Goal: Communication & Community: Answer question/provide support

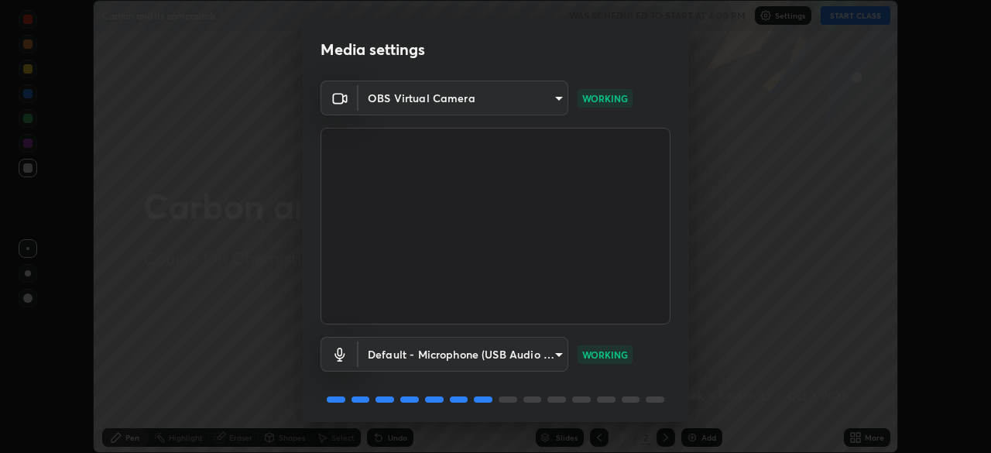
scroll to position [55, 0]
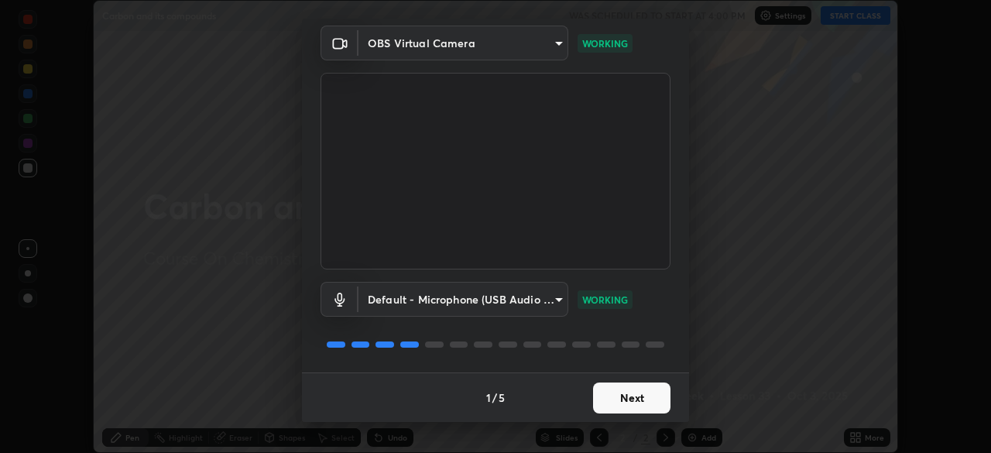
click at [621, 400] on button "Next" at bounding box center [631, 398] width 77 height 31
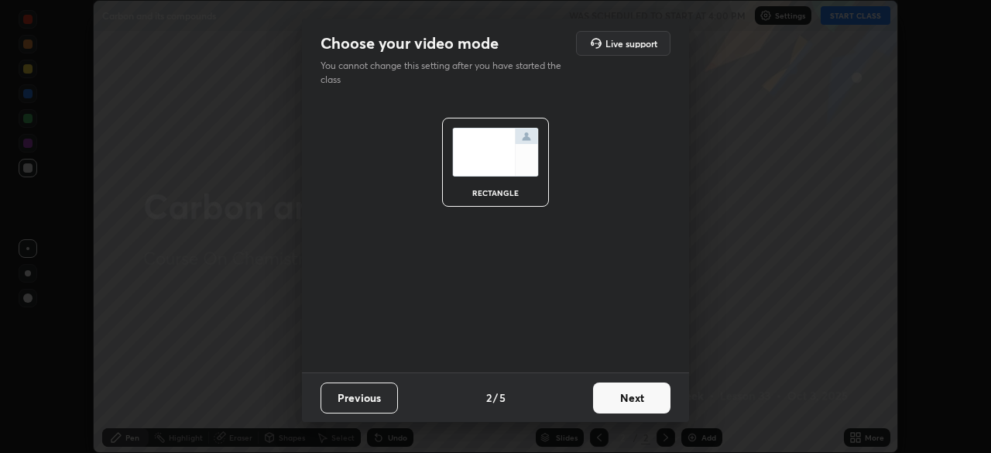
scroll to position [0, 0]
click at [622, 404] on button "Next" at bounding box center [631, 398] width 77 height 31
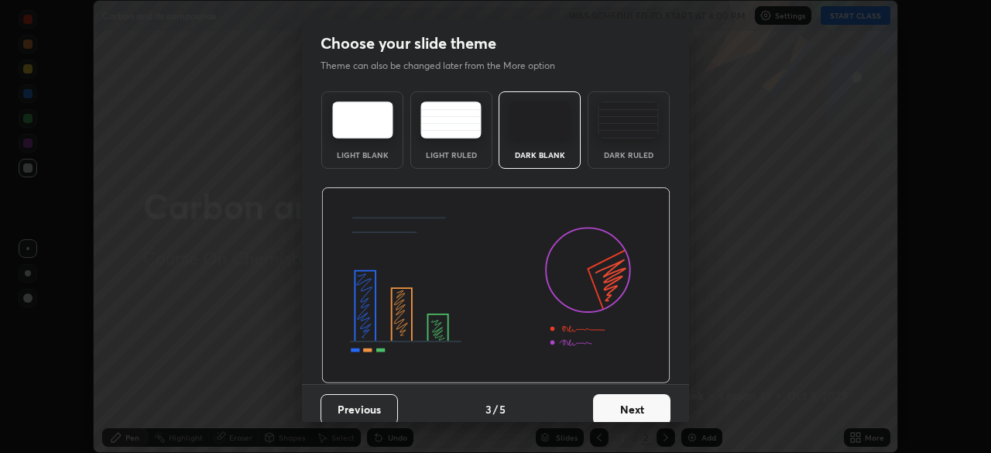
click at [623, 400] on button "Next" at bounding box center [631, 409] width 77 height 31
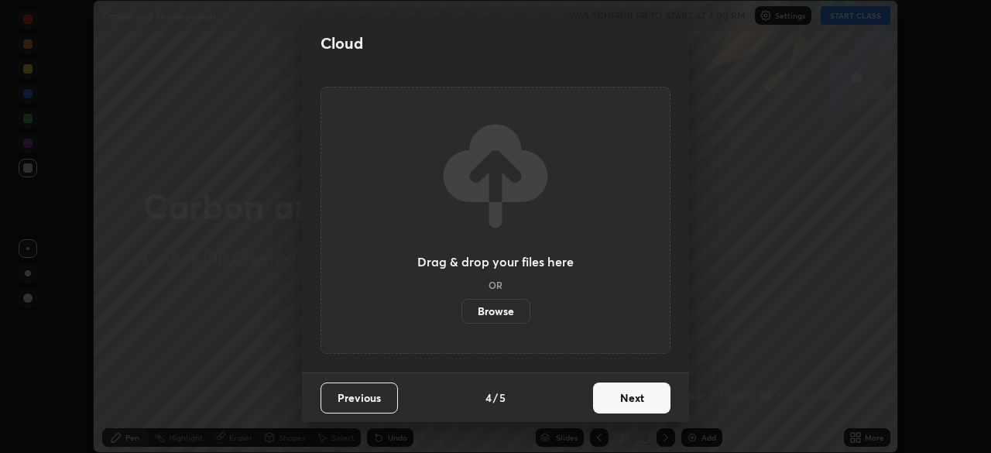
click at [623, 400] on button "Next" at bounding box center [631, 398] width 77 height 31
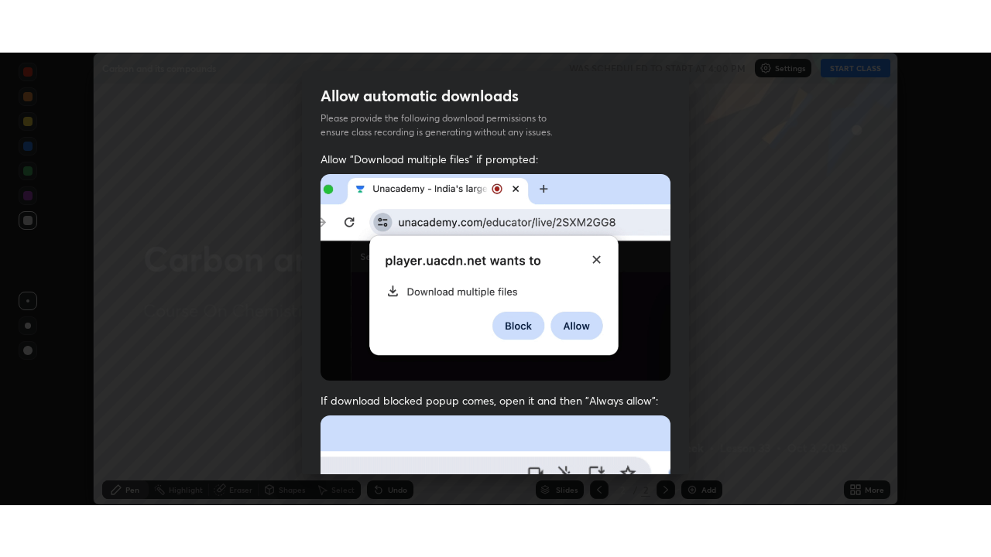
scroll to position [371, 0]
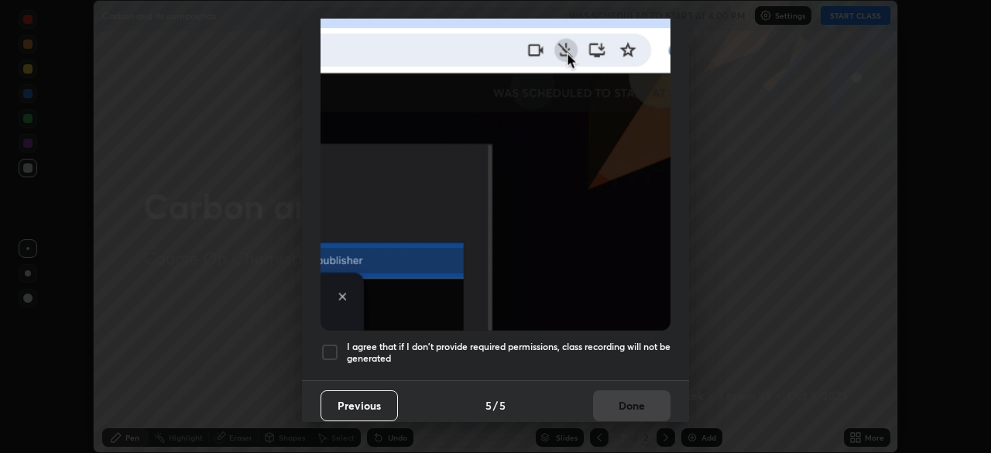
click at [330, 346] on div at bounding box center [330, 352] width 19 height 19
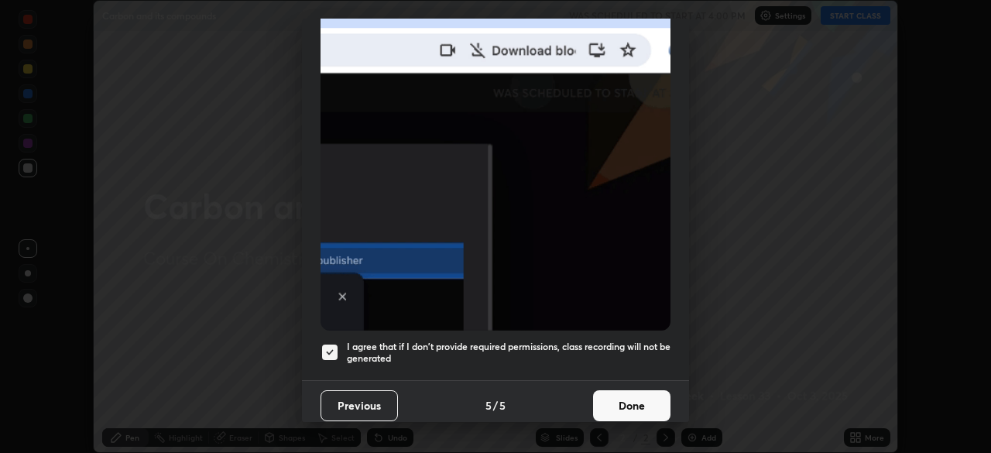
click at [606, 401] on button "Done" at bounding box center [631, 405] width 77 height 31
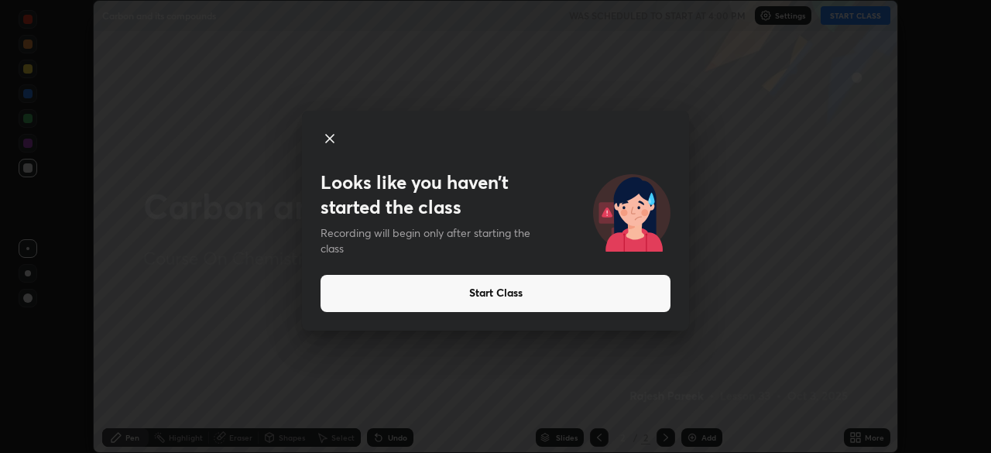
click at [507, 289] on button "Start Class" at bounding box center [496, 293] width 350 height 37
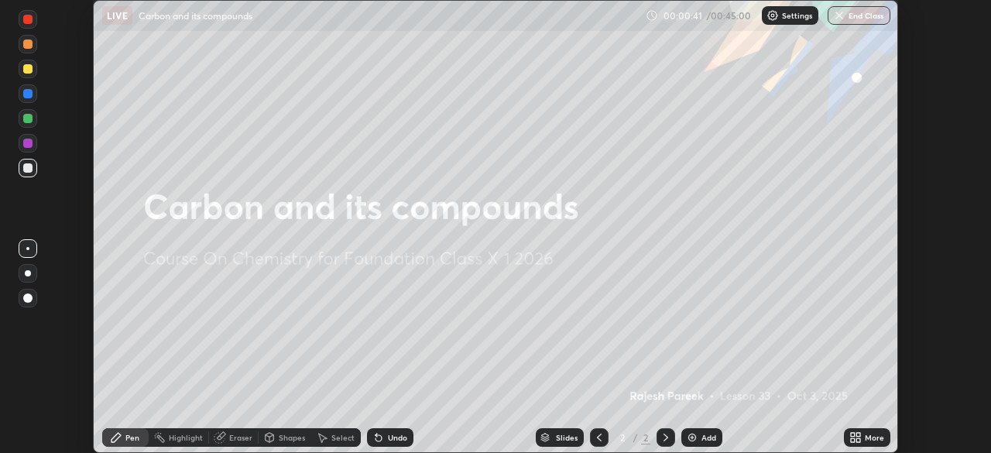
click at [698, 435] on div "Add" at bounding box center [701, 437] width 41 height 19
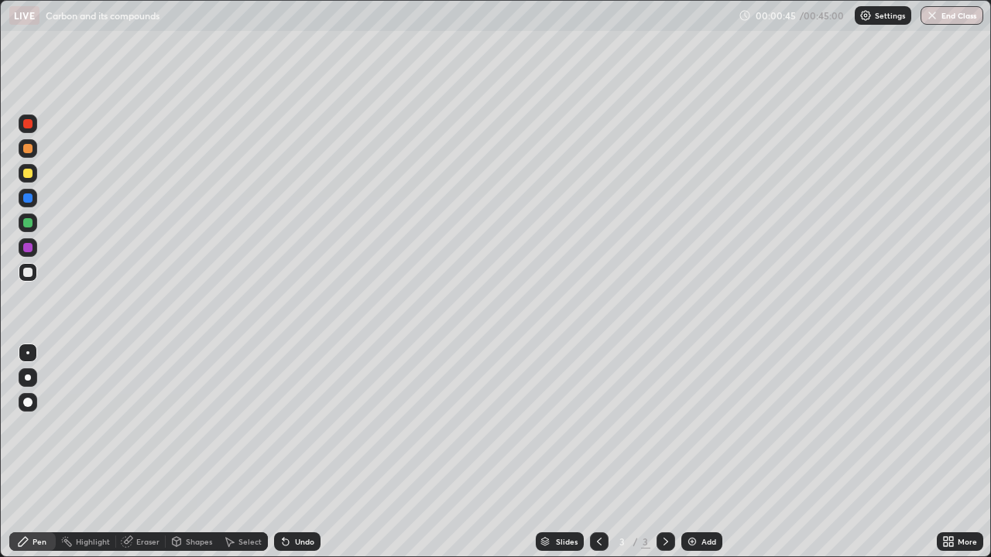
scroll to position [557, 991]
click at [29, 375] on div at bounding box center [28, 378] width 6 height 6
click at [29, 149] on div at bounding box center [27, 148] width 9 height 9
click at [295, 452] on div "Undo" at bounding box center [304, 542] width 19 height 8
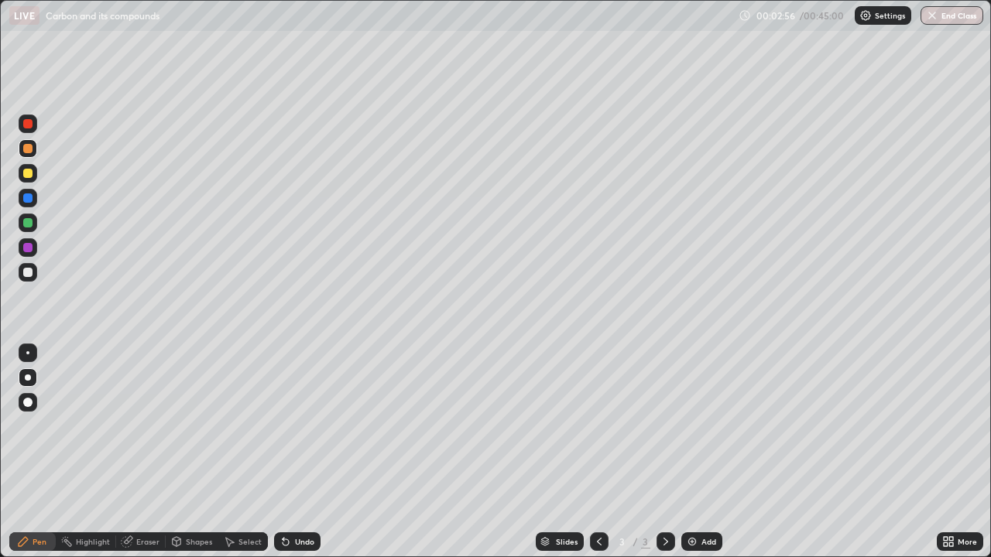
click at [300, 452] on div "Undo" at bounding box center [304, 542] width 19 height 8
click at [283, 452] on icon at bounding box center [284, 539] width 2 height 2
click at [290, 452] on div "Undo" at bounding box center [297, 542] width 46 height 19
click at [27, 201] on div at bounding box center [27, 198] width 9 height 9
click at [27, 249] on div at bounding box center [27, 247] width 9 height 9
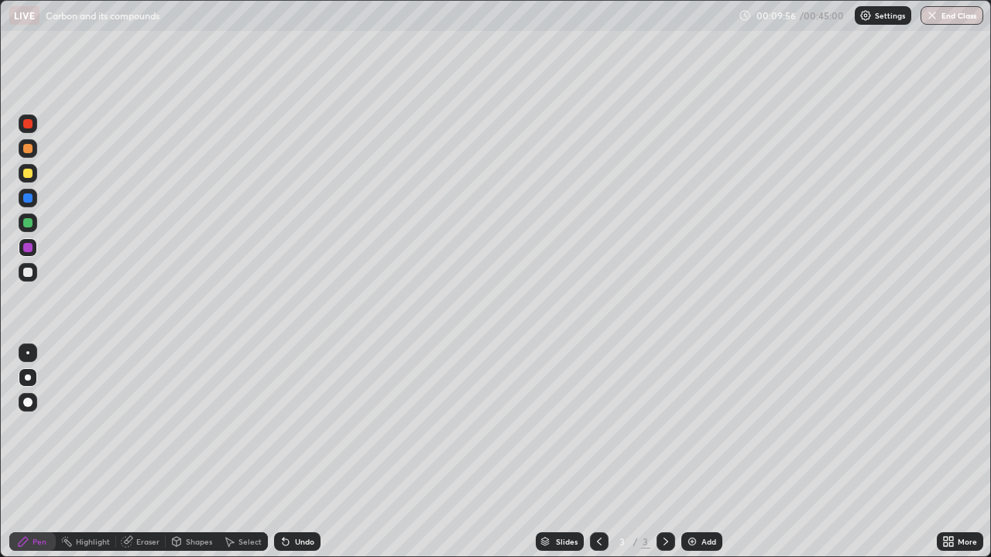
click at [26, 169] on div at bounding box center [27, 173] width 9 height 9
click at [23, 225] on div at bounding box center [27, 222] width 9 height 9
click at [301, 452] on div "Undo" at bounding box center [304, 542] width 19 height 8
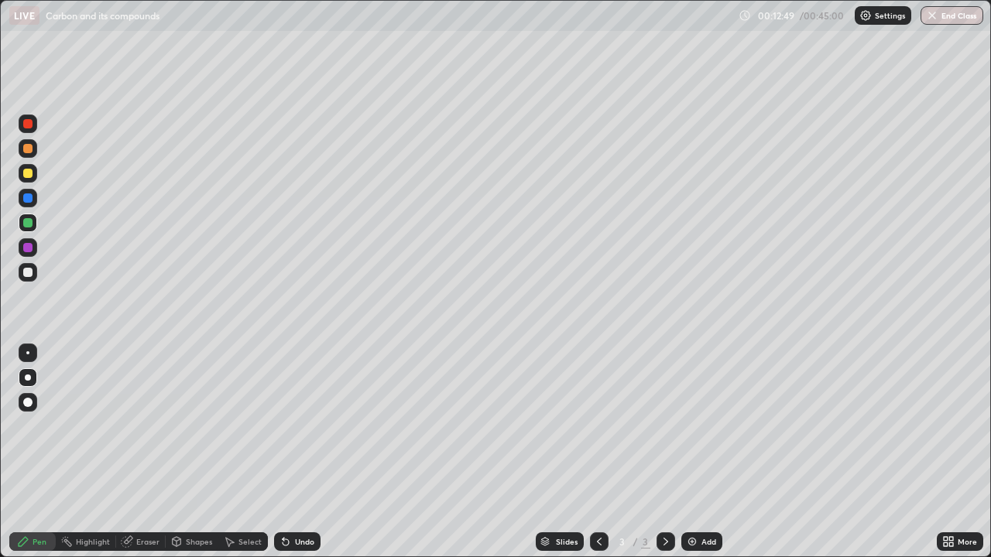
click at [304, 452] on div "Undo" at bounding box center [304, 542] width 19 height 8
click at [308, 452] on div "Undo" at bounding box center [304, 542] width 19 height 8
click at [308, 452] on div "Undo" at bounding box center [297, 542] width 46 height 19
click at [689, 452] on img at bounding box center [692, 542] width 12 height 12
click at [282, 452] on icon at bounding box center [286, 542] width 12 height 12
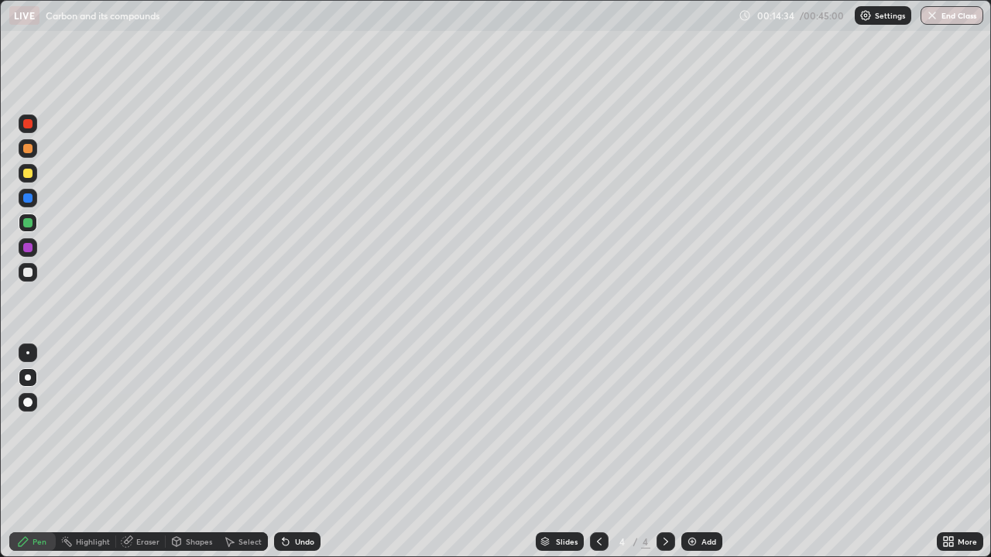
click at [283, 452] on icon at bounding box center [286, 543] width 6 height 6
click at [697, 452] on img at bounding box center [692, 542] width 12 height 12
click at [26, 149] on div at bounding box center [27, 148] width 9 height 9
click at [280, 452] on icon at bounding box center [286, 542] width 12 height 12
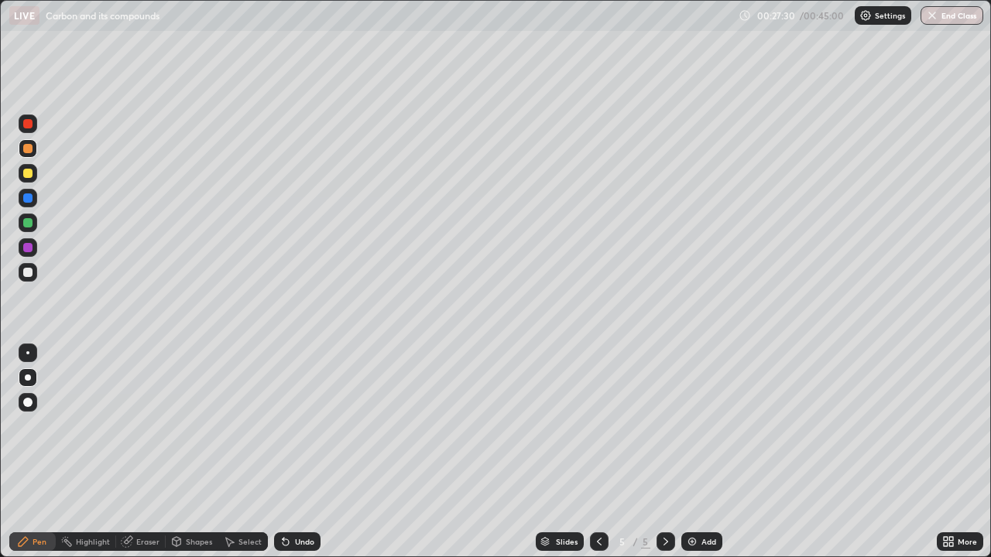
click at [283, 452] on icon at bounding box center [286, 543] width 6 height 6
click at [289, 452] on icon at bounding box center [286, 542] width 12 height 12
click at [483, 452] on div "Slides 5 / 5 Add" at bounding box center [629, 542] width 616 height 31
click at [494, 452] on div "Slides 5 / 5 Add" at bounding box center [629, 542] width 616 height 31
click at [471, 452] on div "Slides 5 / 5 Add" at bounding box center [629, 542] width 616 height 31
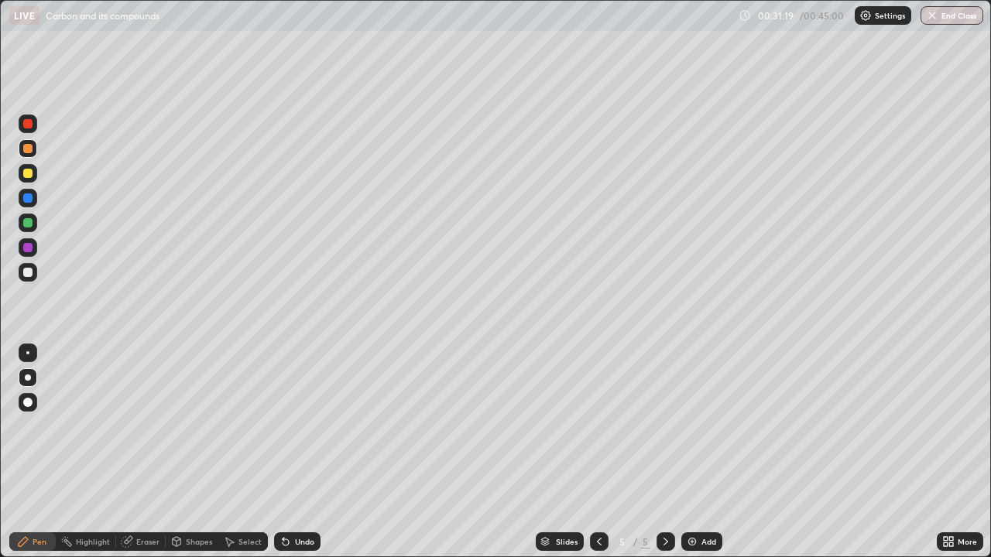
click at [502, 452] on div "Slides 5 / 5 Add" at bounding box center [629, 542] width 616 height 31
click at [145, 452] on div "Eraser" at bounding box center [147, 542] width 23 height 8
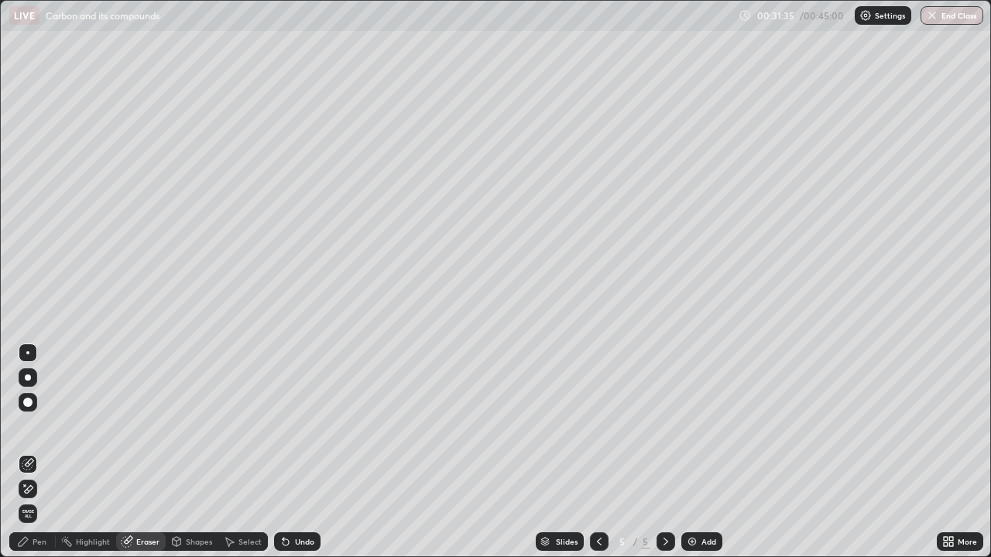
click at [39, 452] on div "Pen" at bounding box center [40, 542] width 14 height 8
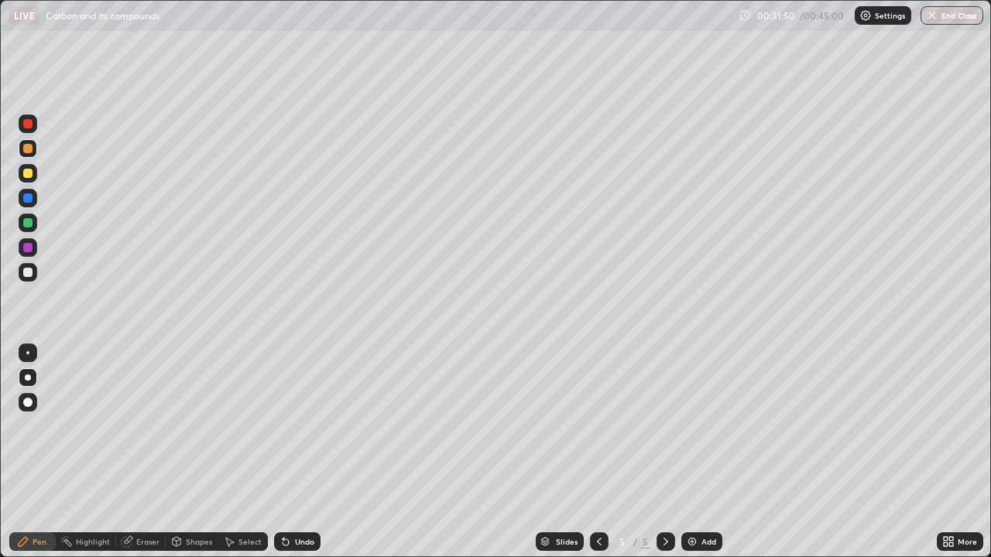
click at [496, 452] on div "Slides 5 / 5 Add" at bounding box center [629, 542] width 616 height 31
click at [689, 452] on img at bounding box center [692, 542] width 12 height 12
click at [27, 200] on div at bounding box center [27, 198] width 9 height 9
click at [31, 153] on div at bounding box center [28, 148] width 19 height 19
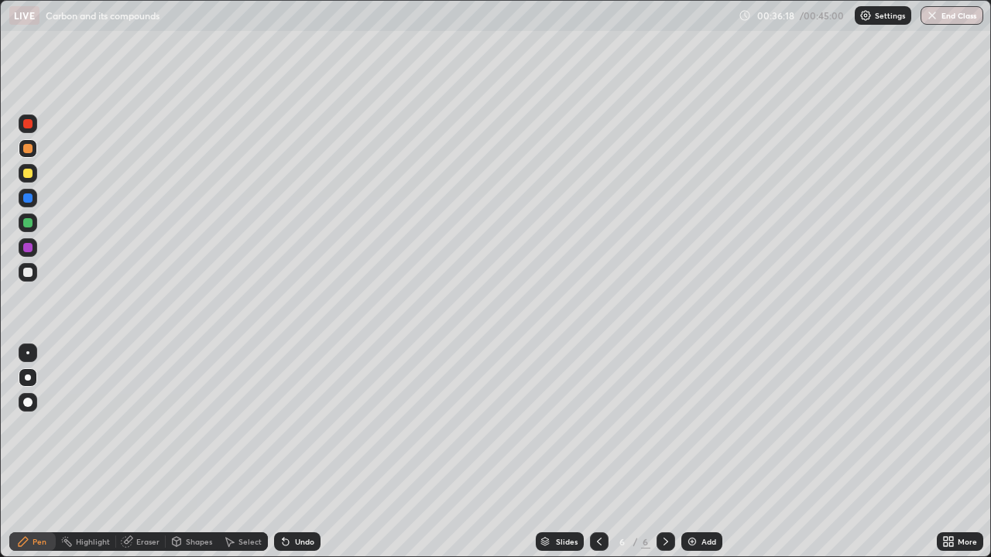
click at [29, 226] on div at bounding box center [27, 222] width 9 height 9
click at [290, 452] on div "Undo" at bounding box center [297, 542] width 46 height 19
click at [691, 452] on img at bounding box center [692, 542] width 12 height 12
click at [27, 148] on div at bounding box center [27, 148] width 9 height 9
click at [27, 221] on div at bounding box center [27, 222] width 9 height 9
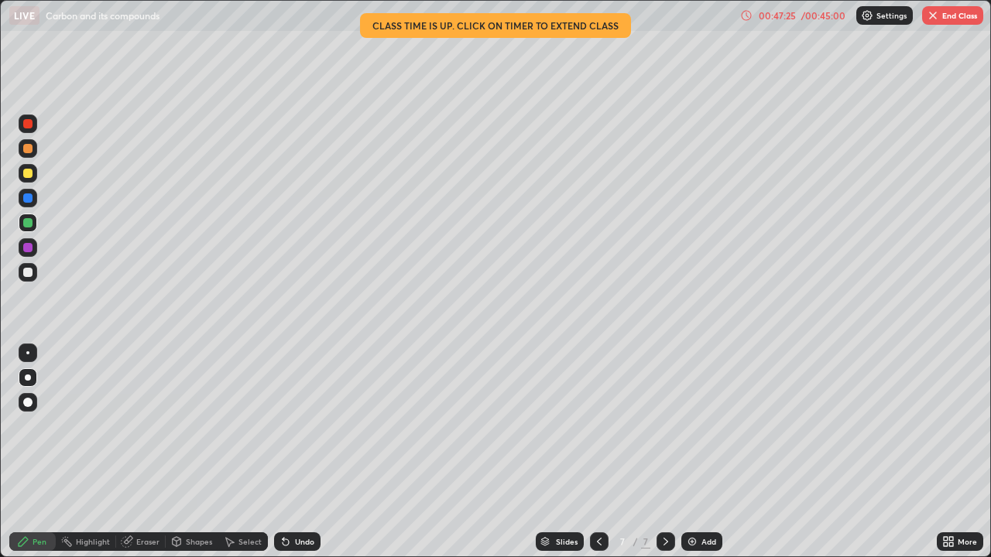
click at [952, 21] on button "End Class" at bounding box center [952, 15] width 61 height 19
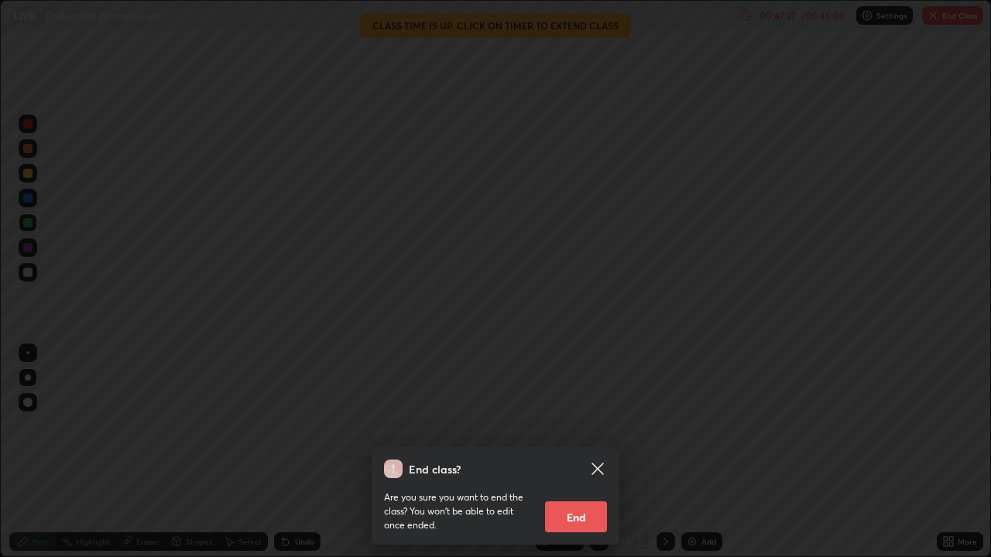
click at [593, 452] on button "End" at bounding box center [576, 517] width 62 height 31
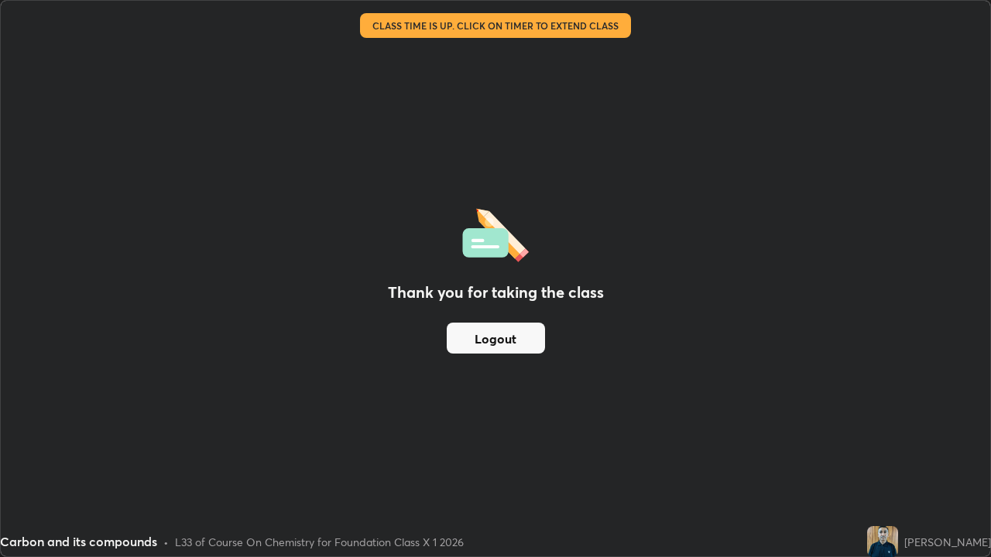
click at [520, 338] on button "Logout" at bounding box center [496, 338] width 98 height 31
